Goal: Task Accomplishment & Management: Use online tool/utility

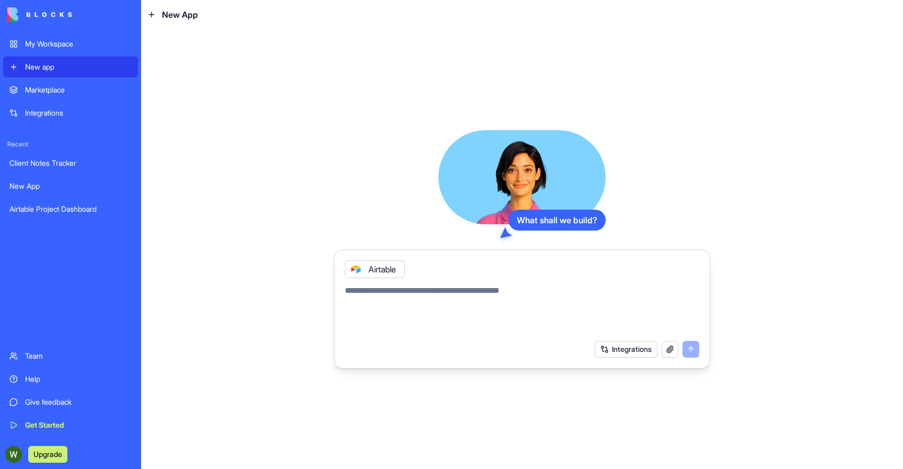
click at [66, 167] on div "Client Notes Tracker" at bounding box center [70, 163] width 122 height 10
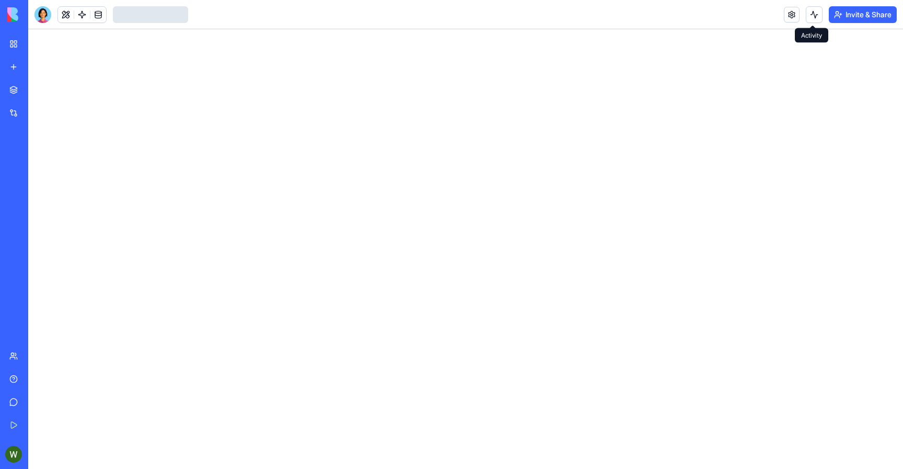
click at [821, 12] on div at bounding box center [814, 14] width 17 height 17
click at [817, 13] on button at bounding box center [814, 14] width 17 height 17
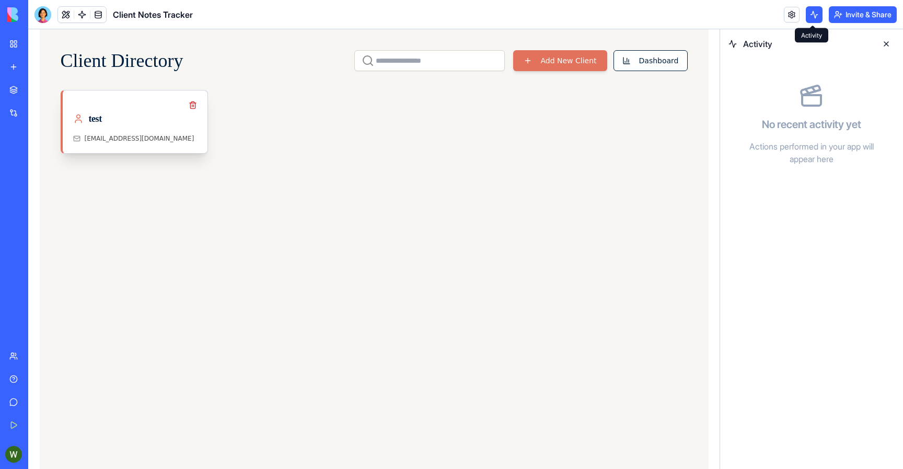
click at [174, 131] on div "test" at bounding box center [135, 122] width 124 height 23
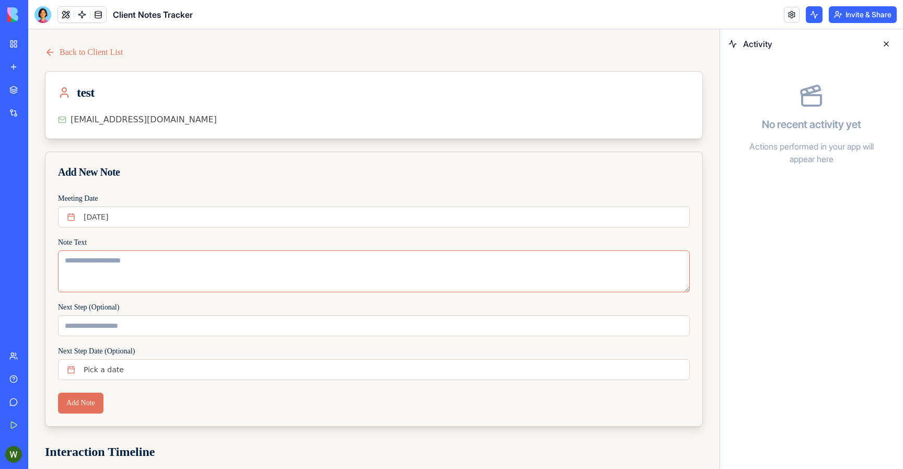
click at [100, 266] on textarea "Note Text" at bounding box center [374, 271] width 632 height 42
type textarea "****"
click at [91, 317] on input "Next Step (Optional)" at bounding box center [374, 325] width 632 height 21
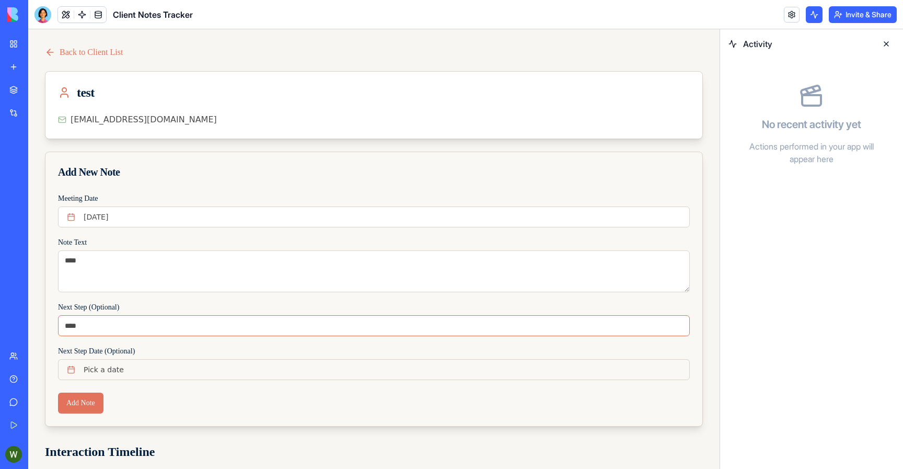
type input "****"
click at [90, 370] on span "Pick a date" at bounding box center [104, 369] width 40 height 10
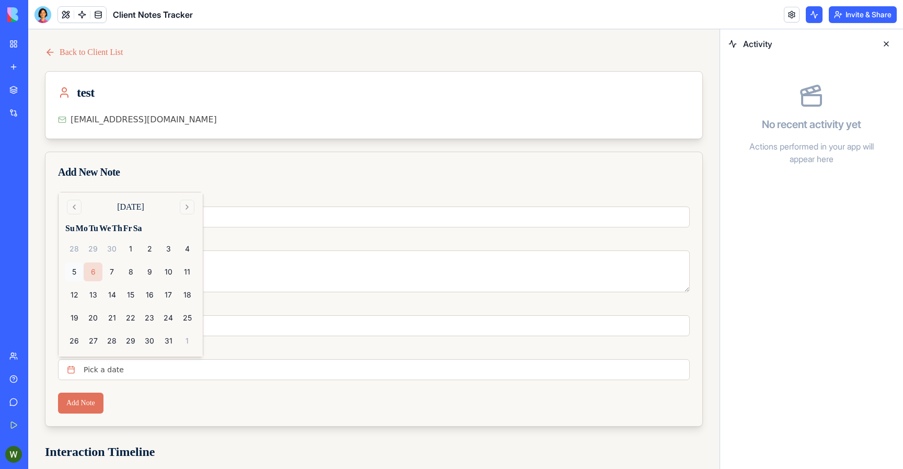
click at [77, 271] on button "5" at bounding box center [74, 271] width 19 height 19
click at [78, 410] on button "Add Note" at bounding box center [80, 403] width 45 height 21
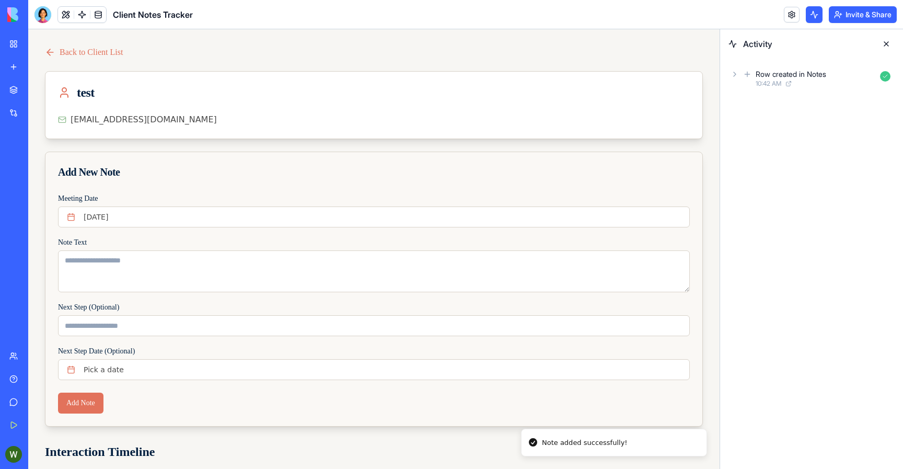
click at [735, 75] on icon at bounding box center [735, 74] width 2 height 4
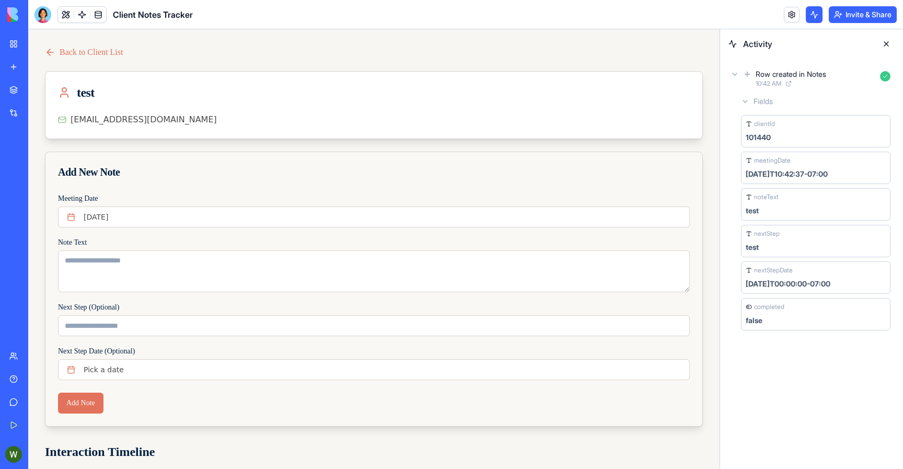
click at [723, 74] on div "Row created in Notes 10:42 AM Fields clientId 101440 meetingDate [DATE]T10:42:3…" at bounding box center [811, 201] width 183 height 284
click at [729, 73] on div "Row created in Notes 10:42 AM" at bounding box center [812, 78] width 166 height 23
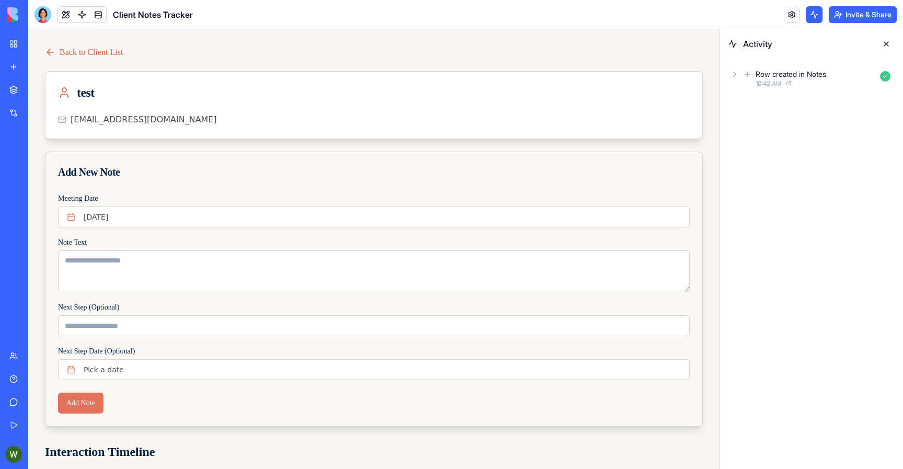
click at [70, 50] on link "Back to Client List" at bounding box center [84, 52] width 78 height 13
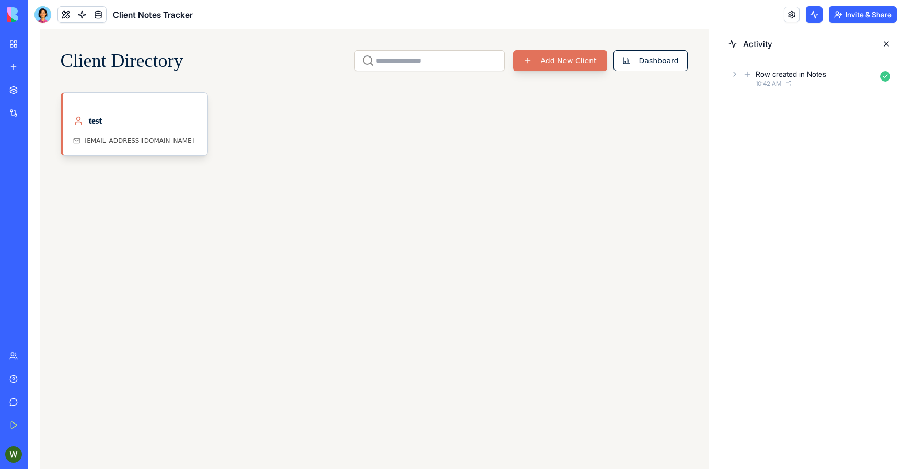
click at [525, 58] on button "Add New Client" at bounding box center [560, 60] width 94 height 21
click at [157, 106] on link "test [EMAIL_ADDRESS][DOMAIN_NAME]" at bounding box center [135, 121] width 145 height 63
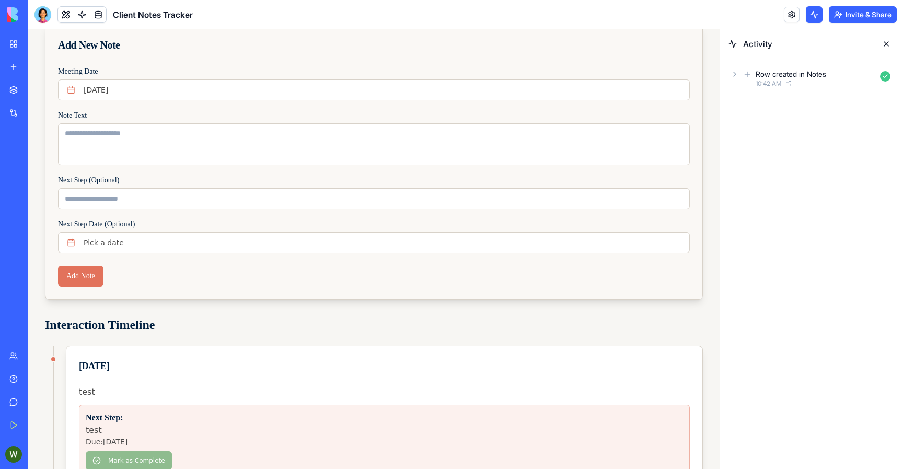
scroll to position [104, 0]
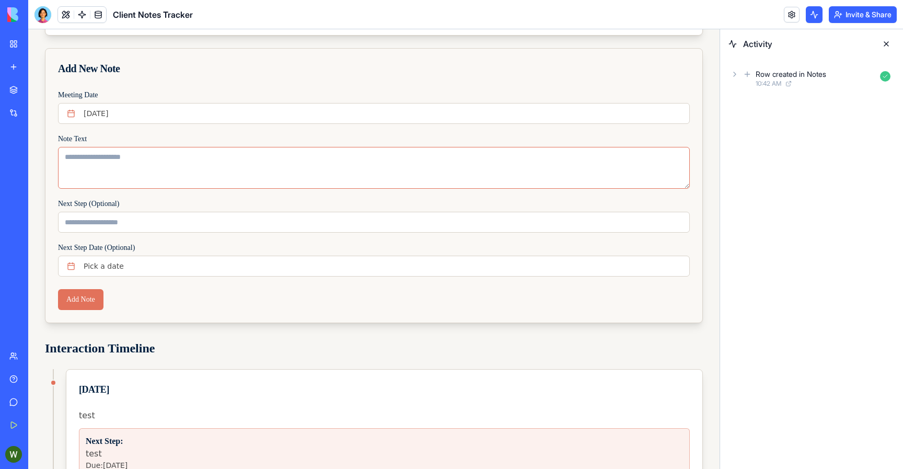
click at [112, 174] on textarea "Note Text" at bounding box center [374, 168] width 632 height 42
type textarea "****"
click at [108, 221] on input "Next Step (Optional)" at bounding box center [374, 222] width 632 height 21
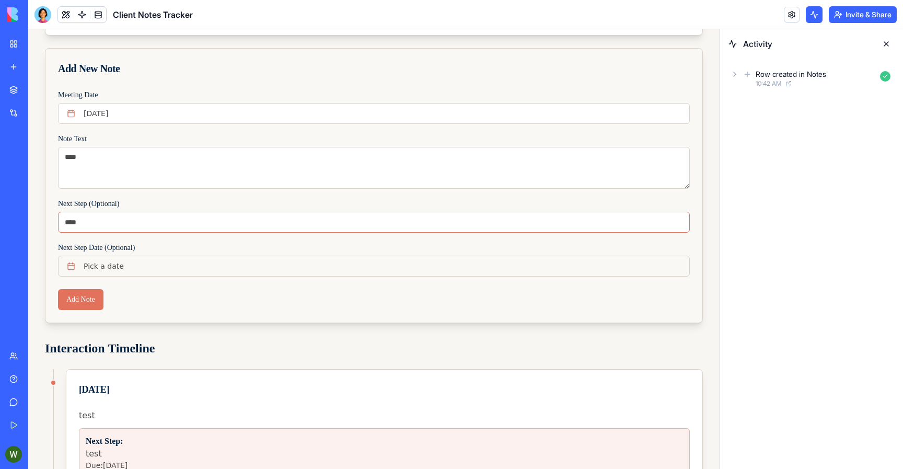
type input "****"
click at [97, 270] on span "Pick a date" at bounding box center [104, 266] width 40 height 10
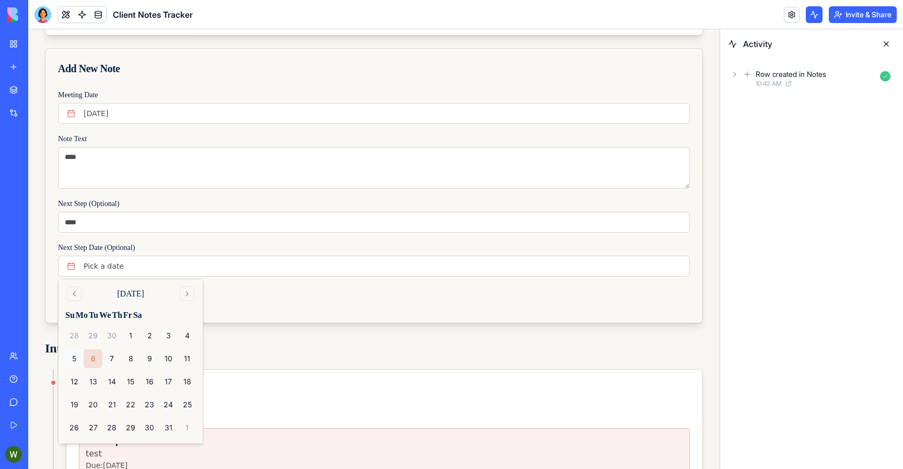
click at [76, 362] on button "5" at bounding box center [74, 358] width 19 height 19
click at [224, 334] on div "Back to Client List test [EMAIL_ADDRESS][DOMAIN_NAME] Add New Note Meeting Date…" at bounding box center [374, 244] width 692 height 636
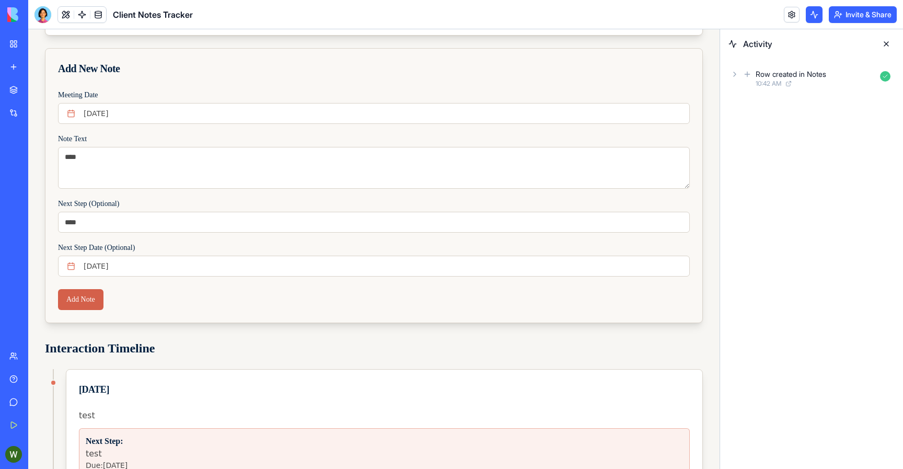
click at [92, 305] on button "Add Note" at bounding box center [80, 299] width 45 height 21
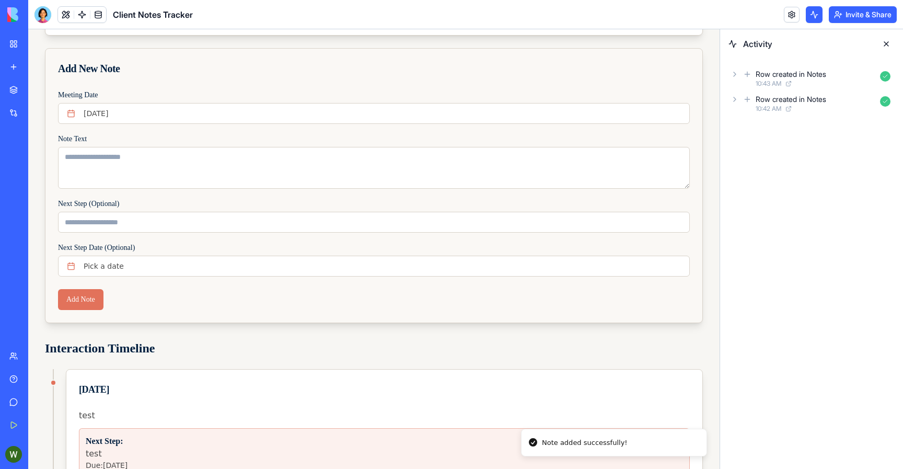
click at [735, 100] on icon at bounding box center [735, 99] width 2 height 4
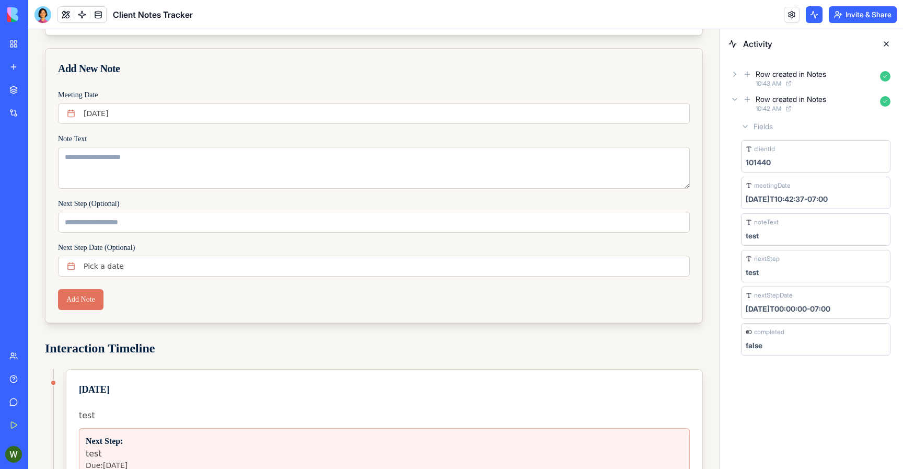
click at [768, 97] on div "Row created in Notes" at bounding box center [791, 99] width 71 height 10
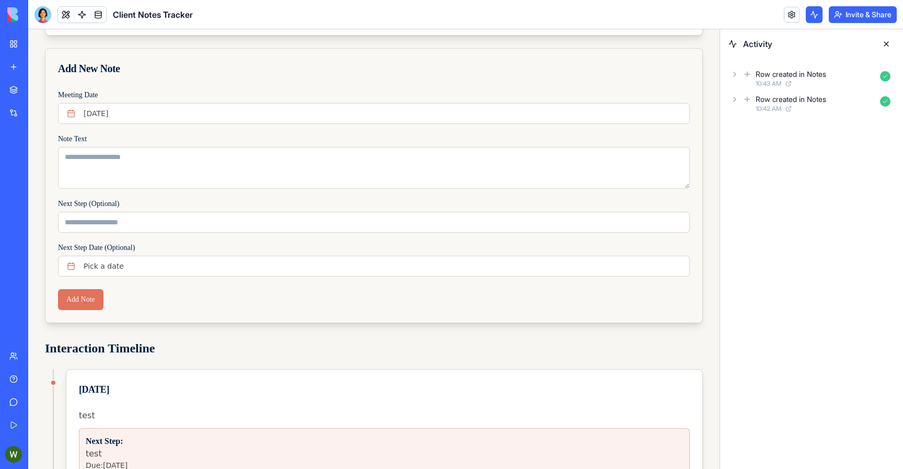
click at [728, 71] on div "Row created in Notes 10:43 AM Row created in Notes 10:42 AM" at bounding box center [811, 91] width 183 height 65
click at [734, 75] on icon at bounding box center [735, 74] width 8 height 8
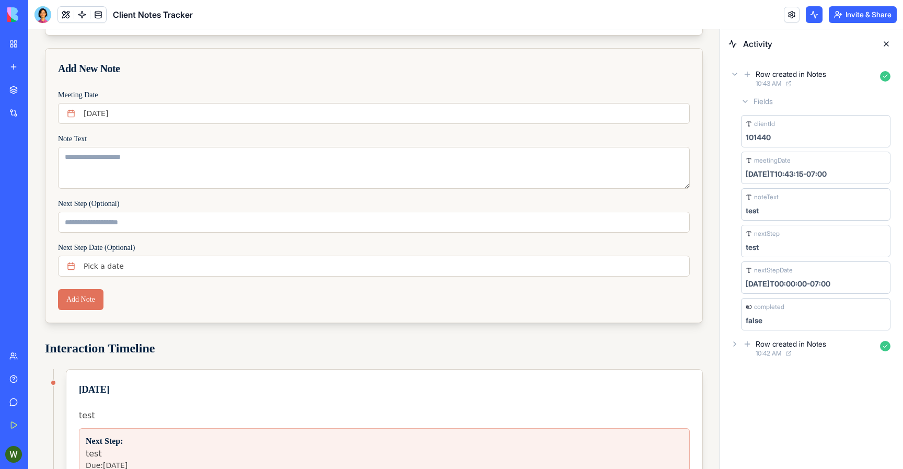
click at [758, 122] on span "clientId" at bounding box center [764, 124] width 21 height 8
click at [713, 58] on div "Back to Client List test [EMAIL_ADDRESS][DOMAIN_NAME] Add New Note Meeting Date…" at bounding box center [374, 340] width 692 height 828
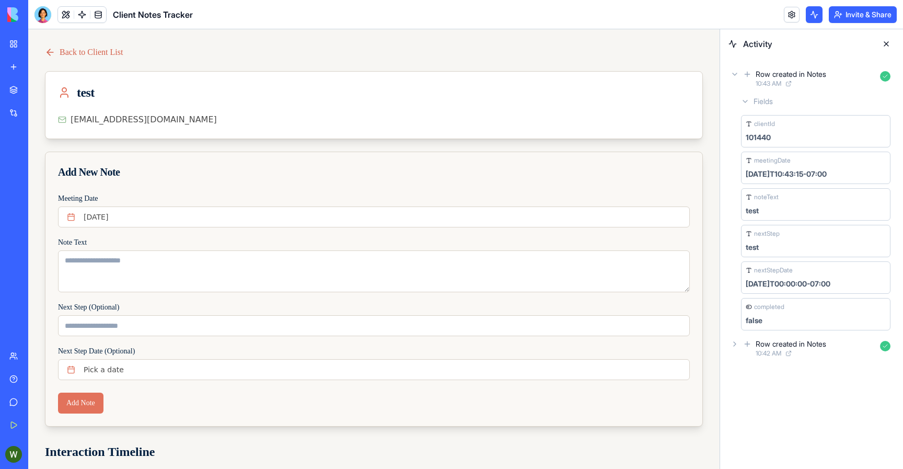
click at [106, 53] on link "Back to Client List" at bounding box center [84, 52] width 78 height 13
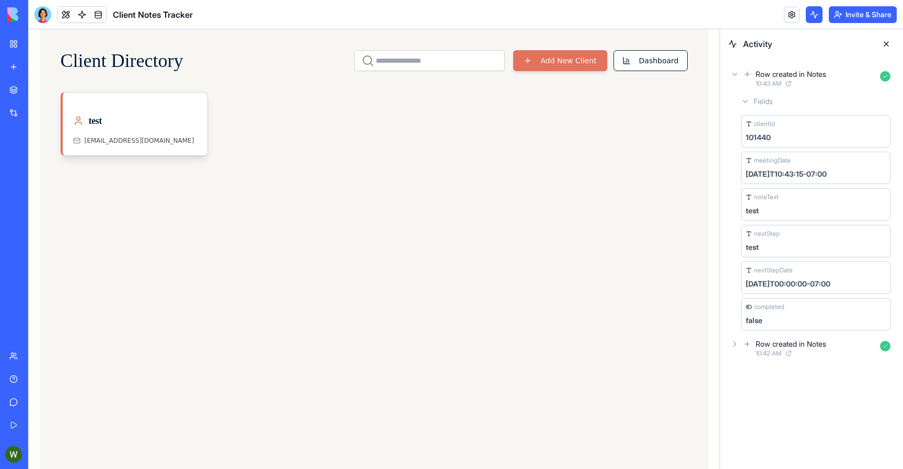
click at [265, 133] on div "test [EMAIL_ADDRESS][DOMAIN_NAME]" at bounding box center [374, 124] width 627 height 64
